Goal: Contribute content

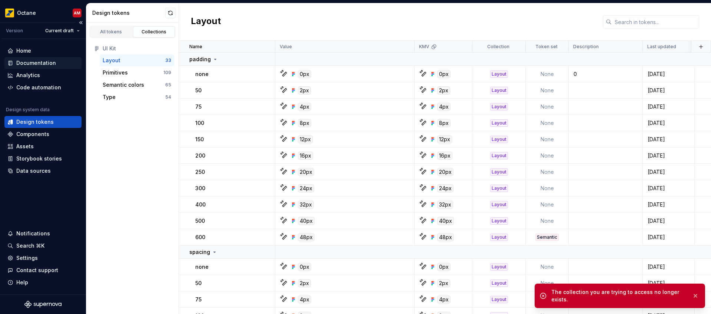
click at [43, 64] on div "Documentation" at bounding box center [36, 62] width 40 height 7
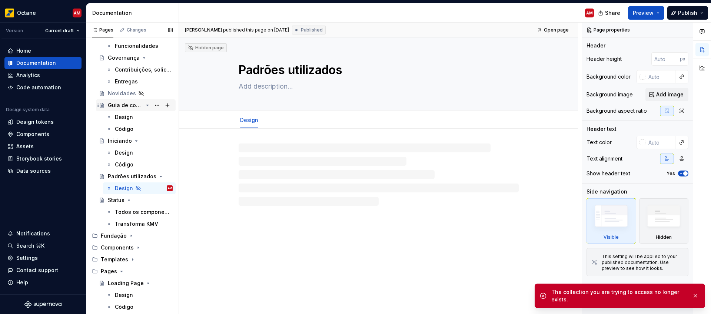
scroll to position [141, 0]
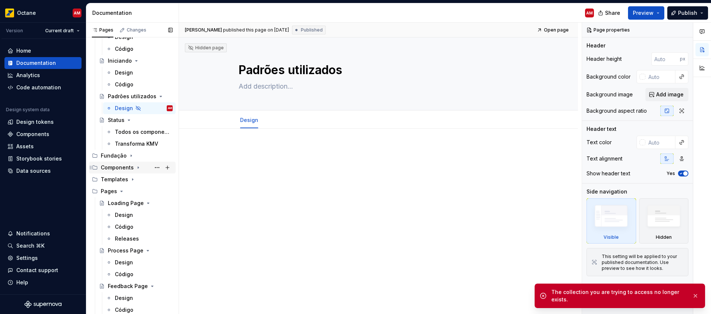
click at [132, 169] on div "Components" at bounding box center [117, 167] width 33 height 7
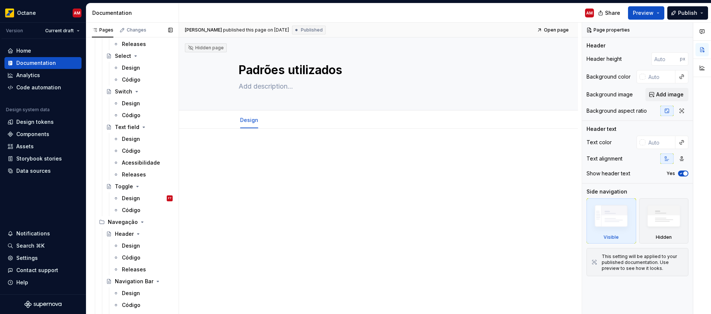
scroll to position [681, 0]
click at [122, 150] on div "Código" at bounding box center [131, 149] width 19 height 7
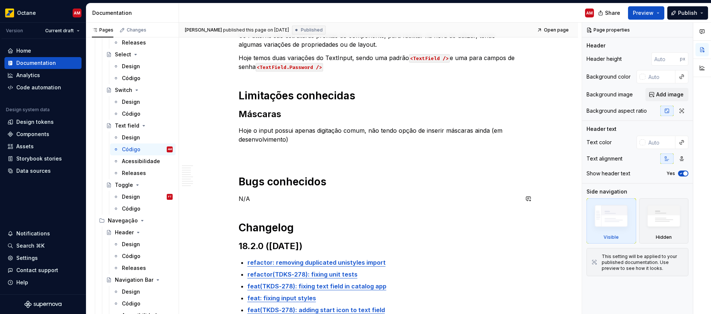
click at [274, 197] on p "N/A" at bounding box center [378, 198] width 280 height 9
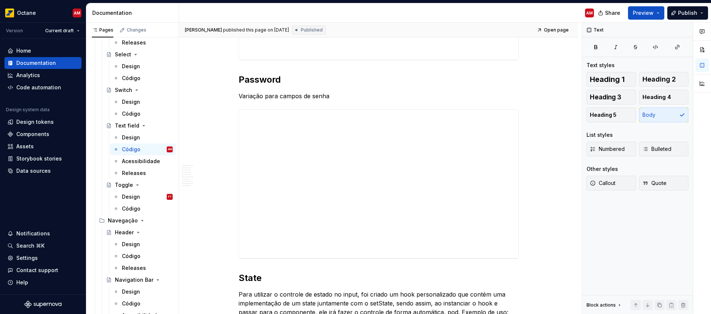
scroll to position [634, 0]
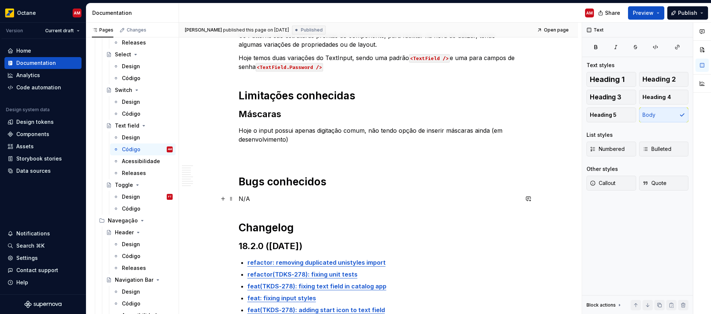
click at [247, 198] on p "N/A" at bounding box center [378, 198] width 280 height 9
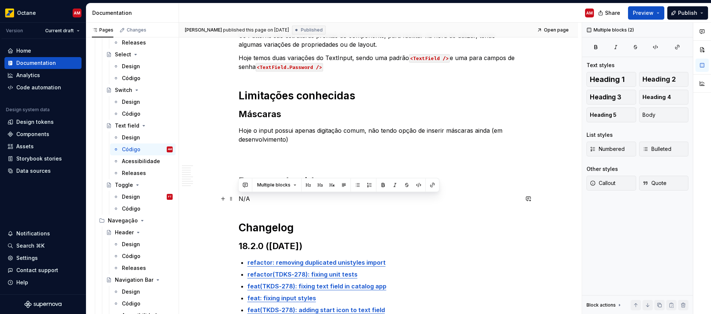
click at [247, 198] on p "N/A" at bounding box center [378, 198] width 280 height 9
type textarea "*"
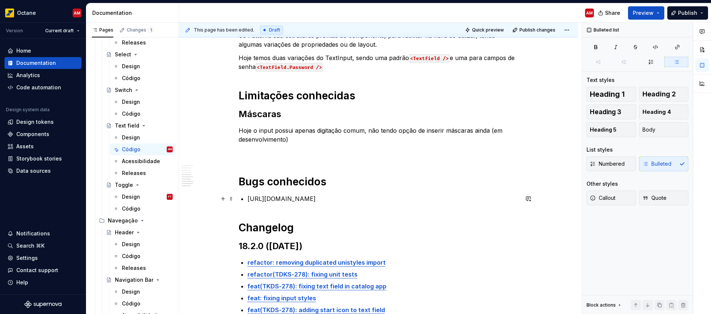
click at [247, 200] on li "[URL][DOMAIN_NAME]" at bounding box center [382, 198] width 271 height 9
click at [392, 203] on p "Adicionar propriedades de TextField nativo para as nossas props [URL][DOMAIN_NA…" at bounding box center [382, 198] width 271 height 9
click at [247, 203] on p "Adicionar propriedades de TextField nativo para as nossas props [URL][DOMAIN_NA…" at bounding box center [382, 198] width 271 height 9
click at [247, 198] on p "Adicionar propriedades de TextField nativo para as nossas props." at bounding box center [382, 198] width 271 height 9
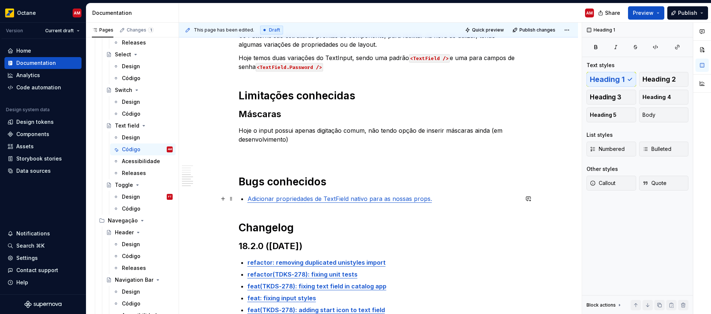
click at [436, 199] on p "Adicionar propriedades de TextField nativo para as nossas props." at bounding box center [382, 198] width 271 height 9
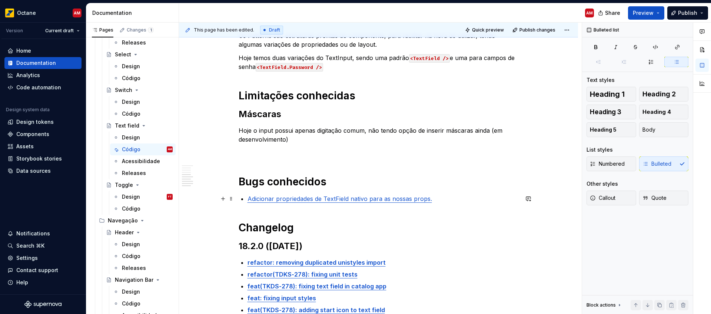
click at [428, 198] on link "Adicionar propriedades de TextField nativo para as nossas props." at bounding box center [339, 198] width 184 height 7
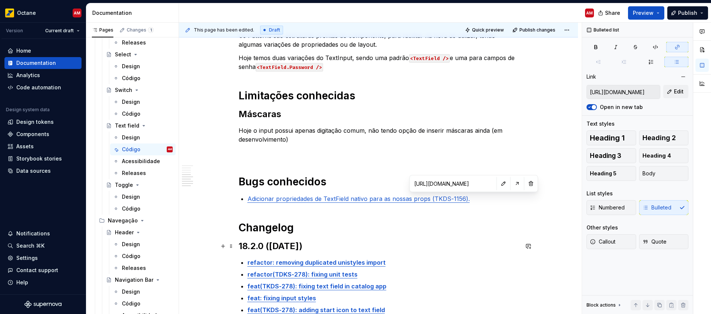
click at [500, 240] on h2 "18.2.0 ([DATE])" at bounding box center [378, 246] width 280 height 12
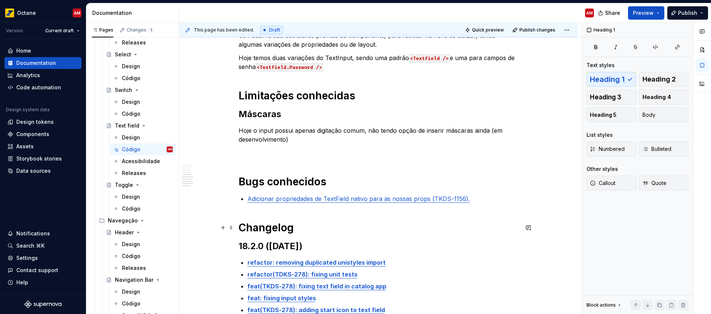
click at [442, 223] on h1 "Changelog" at bounding box center [378, 227] width 280 height 13
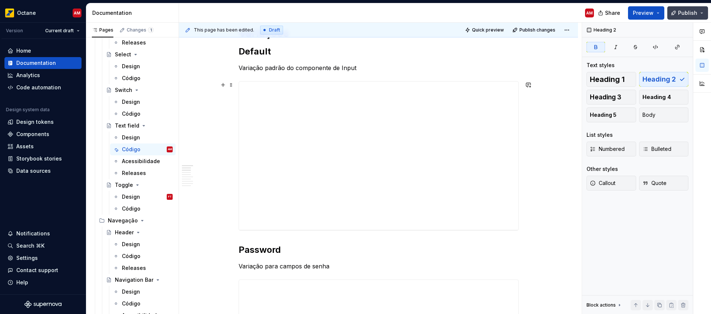
scroll to position [50, 0]
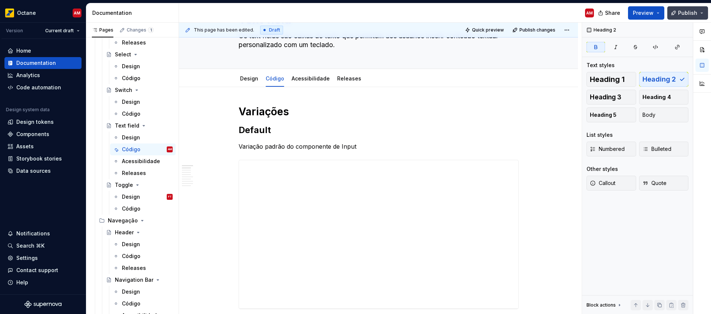
click at [680, 9] on button "Publish" at bounding box center [687, 12] width 41 height 13
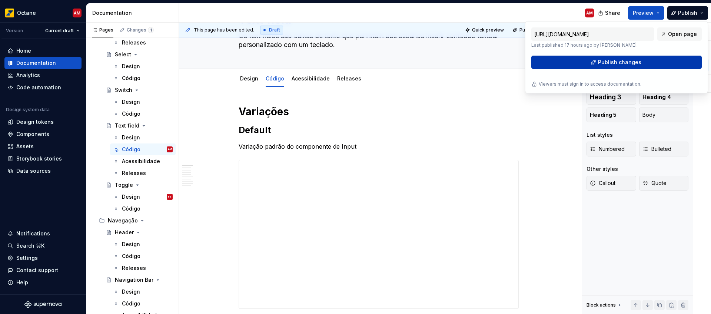
click at [637, 63] on span "Publish changes" at bounding box center [619, 62] width 43 height 7
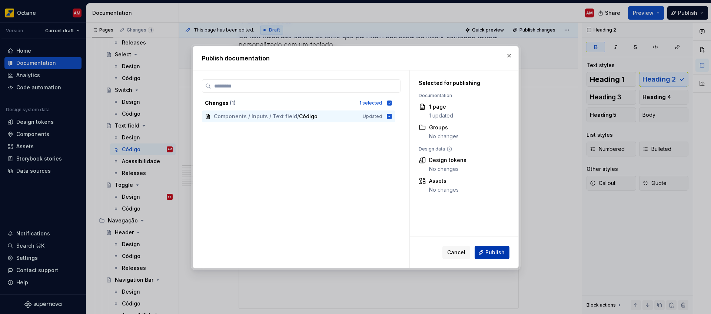
click at [496, 250] on span "Publish" at bounding box center [494, 251] width 19 height 7
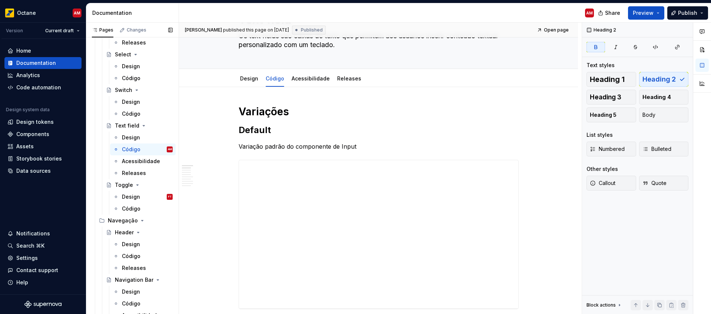
scroll to position [681, 0]
type textarea "*"
